Goal: Navigation & Orientation: Find specific page/section

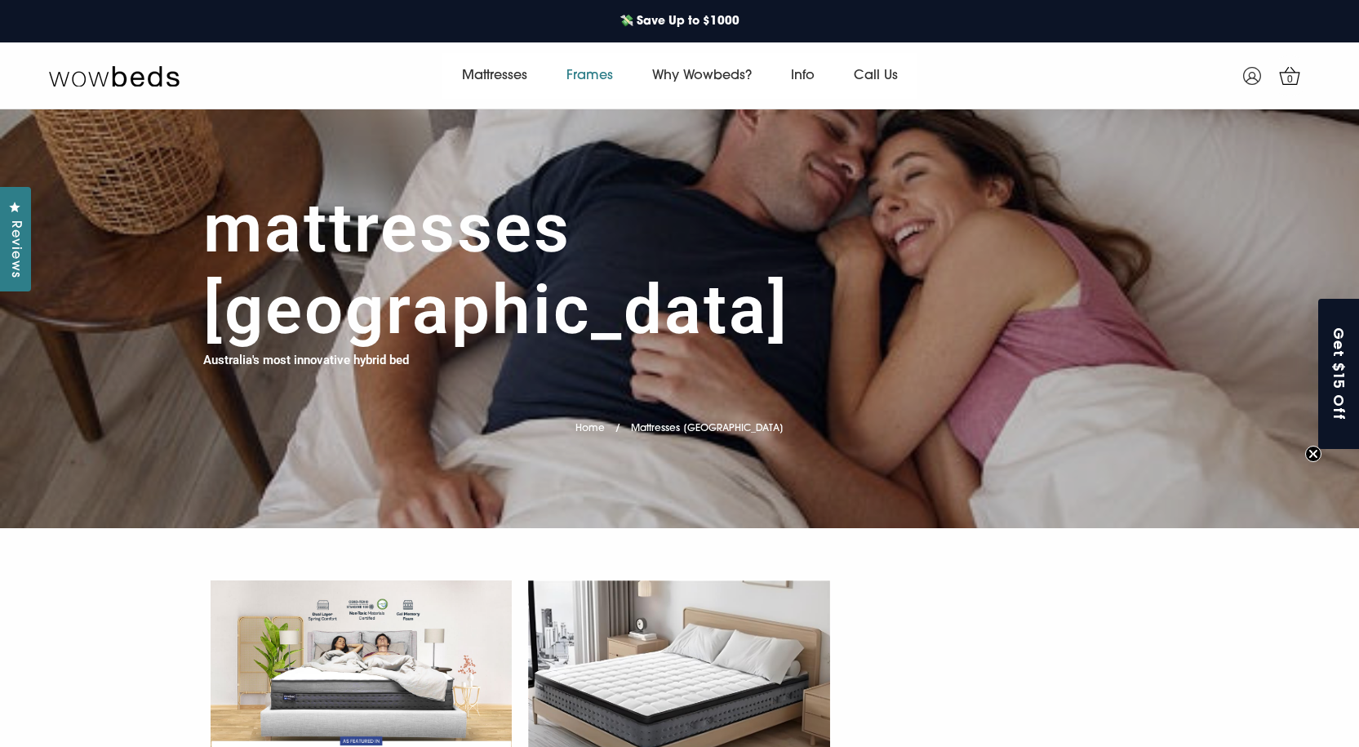
click at [586, 81] on link "Frames" at bounding box center [590, 76] width 86 height 46
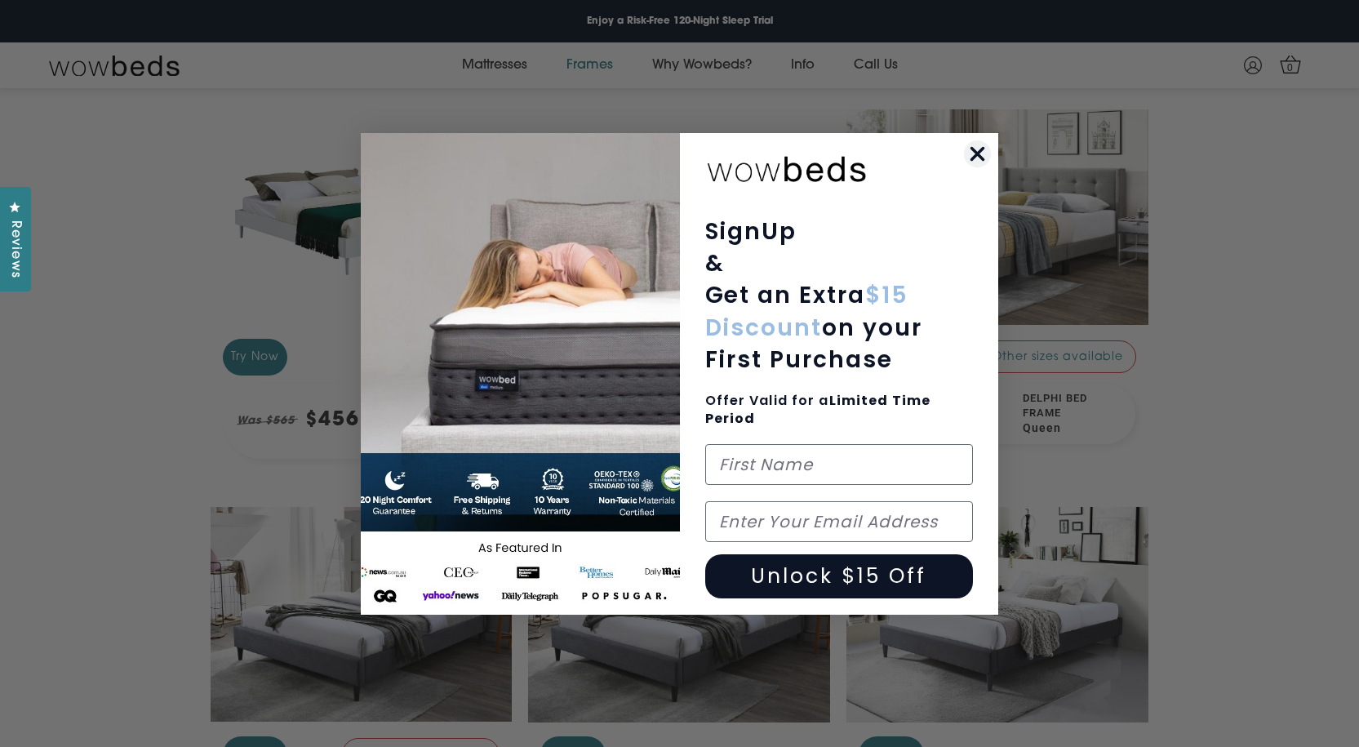
scroll to position [1306, 0]
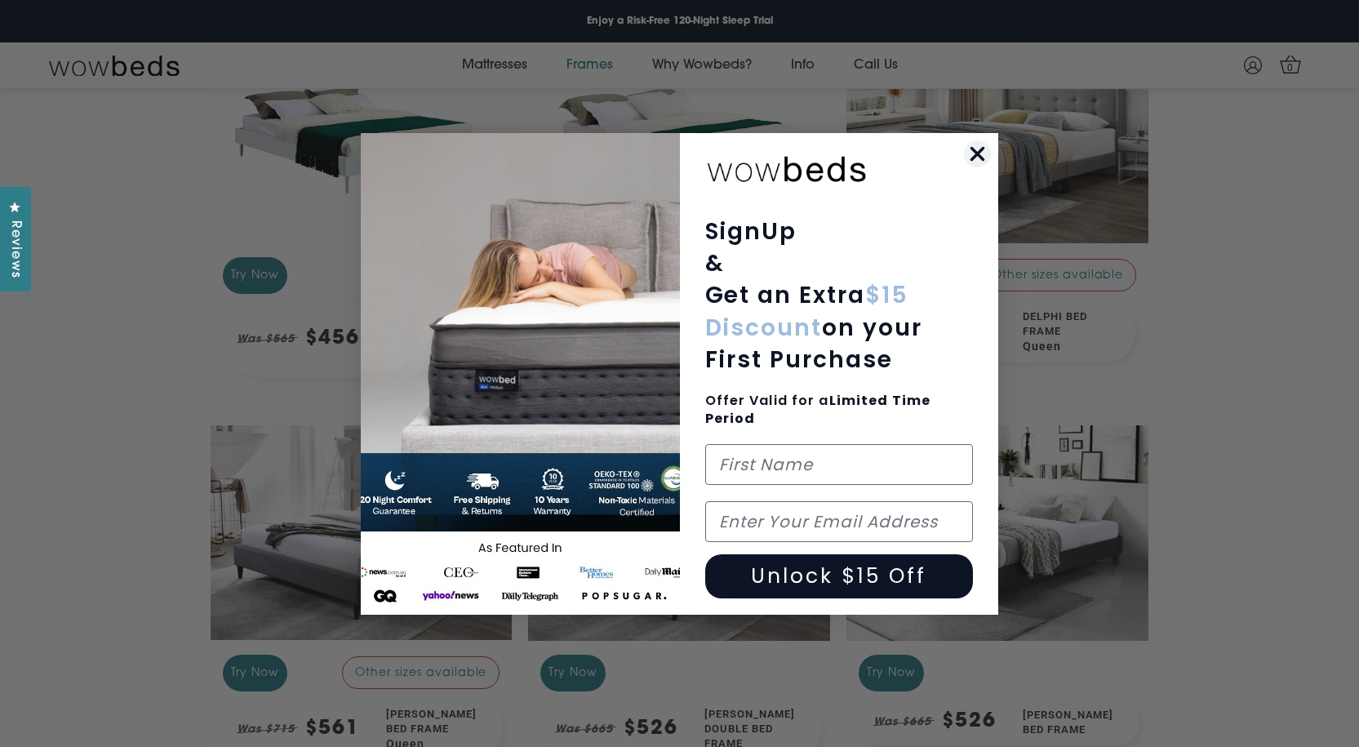
click at [982, 153] on circle "Close dialog" at bounding box center [977, 153] width 27 height 27
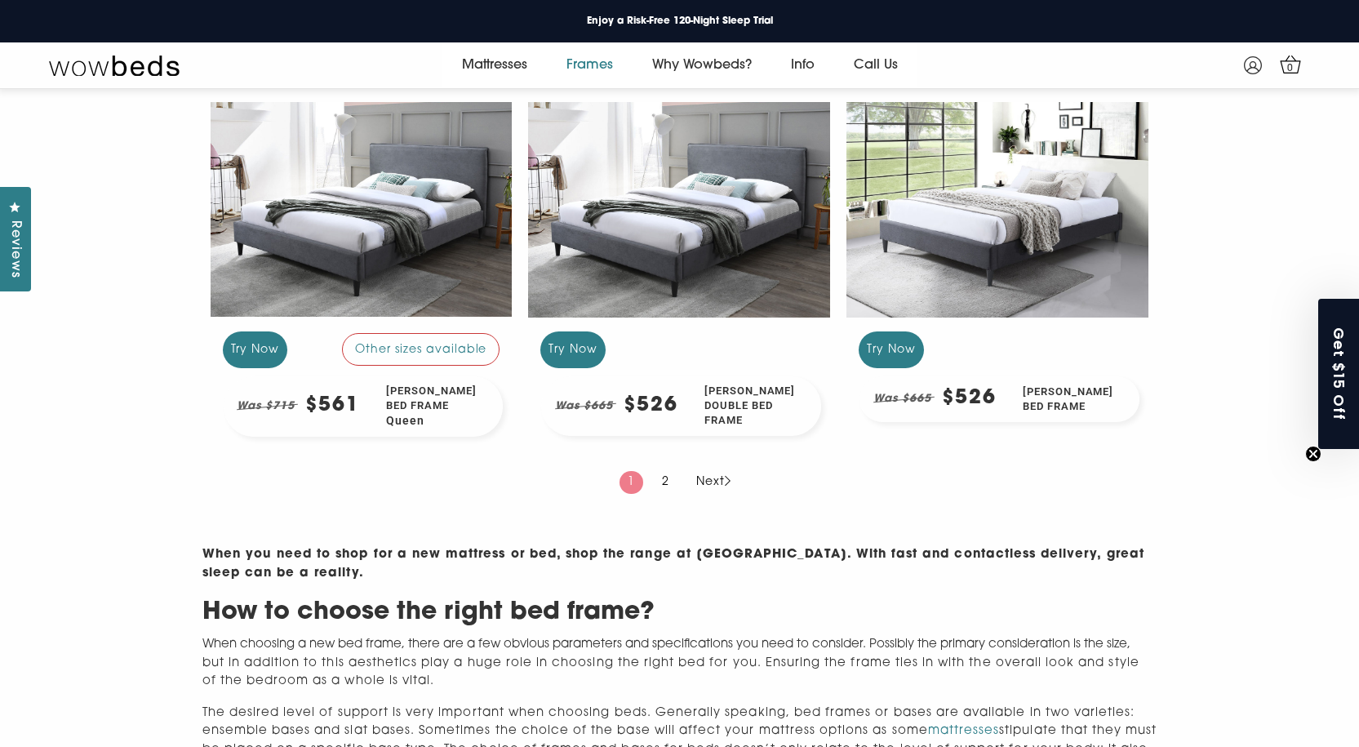
scroll to position [1632, 0]
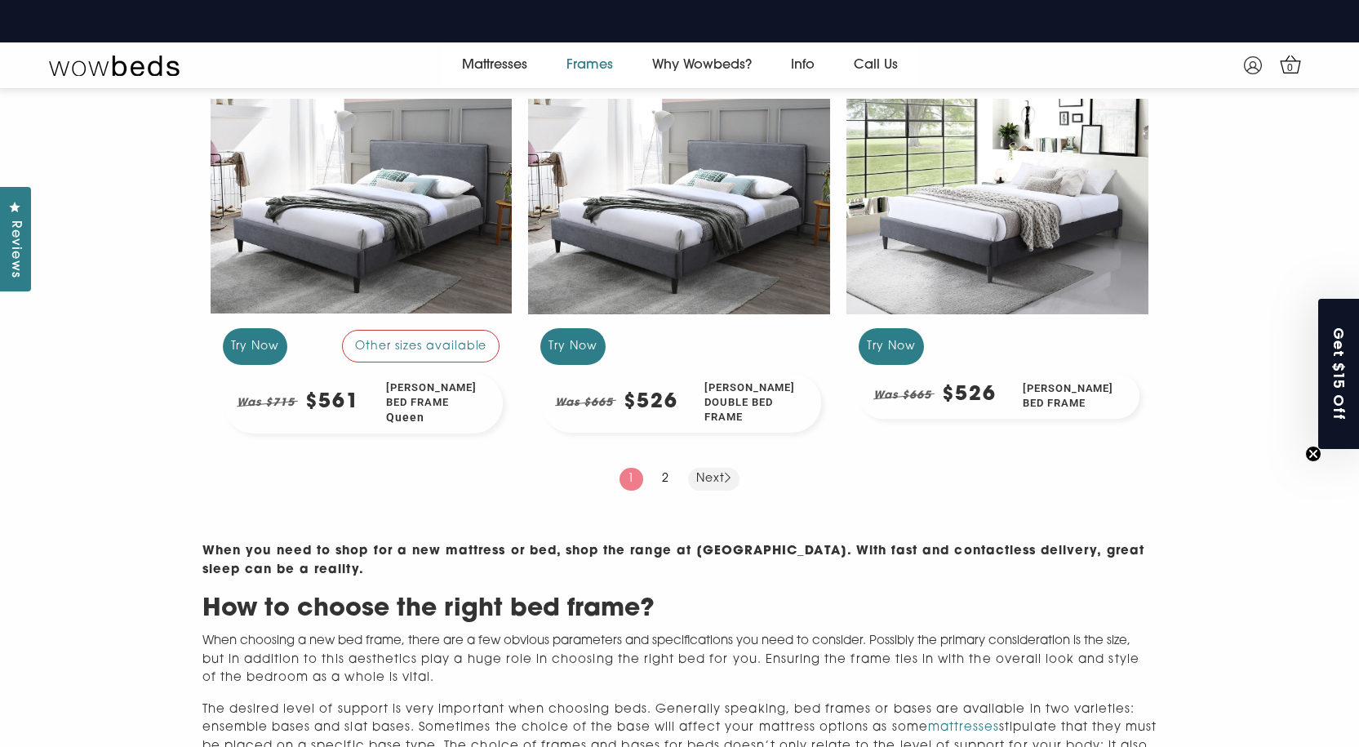
click at [712, 490] on link "Next" at bounding box center [713, 479] width 51 height 23
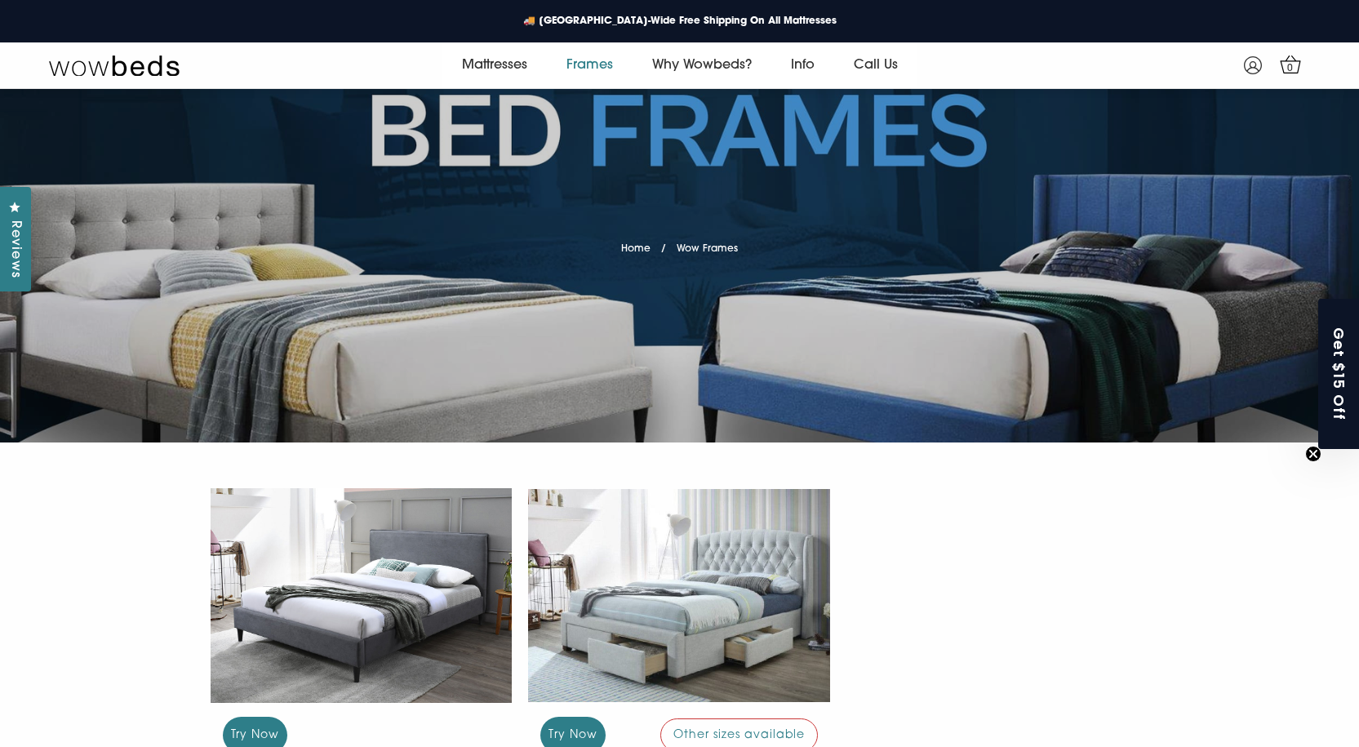
scroll to position [326, 0]
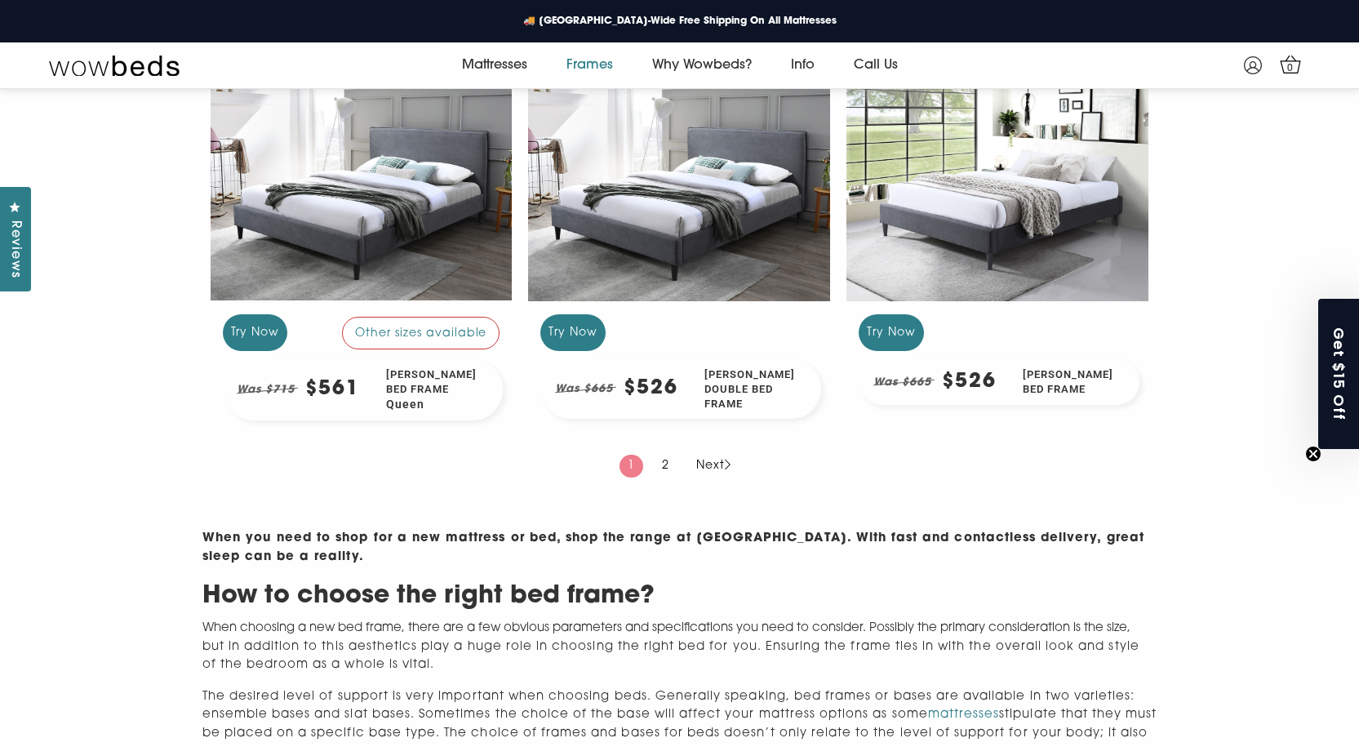
scroll to position [1640, 0]
